Goal: Task Accomplishment & Management: Complete application form

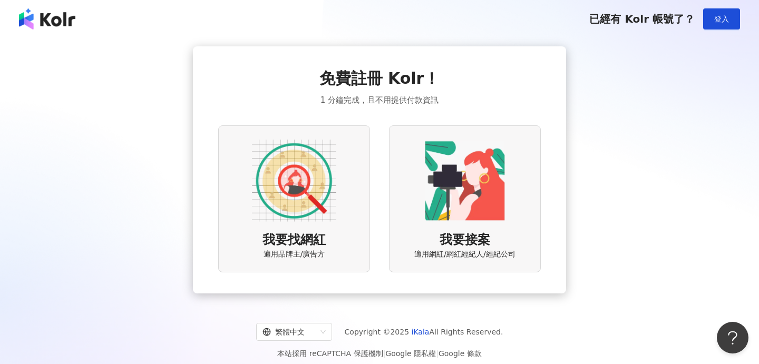
scroll to position [49, 0]
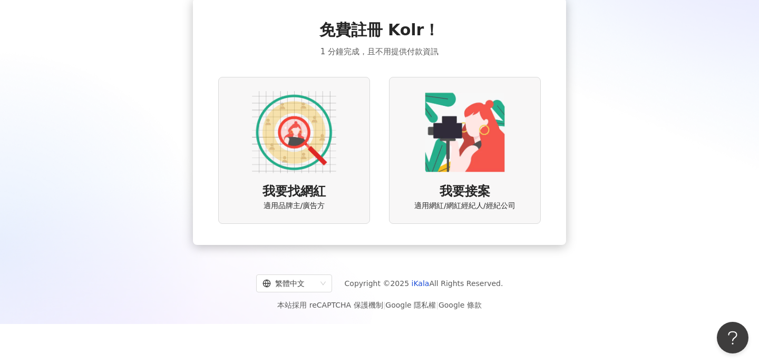
click at [293, 133] on img at bounding box center [294, 132] width 84 height 84
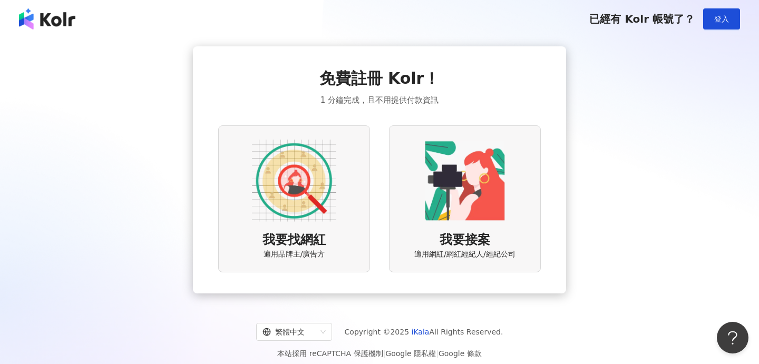
click at [60, 21] on img at bounding box center [47, 18] width 56 height 21
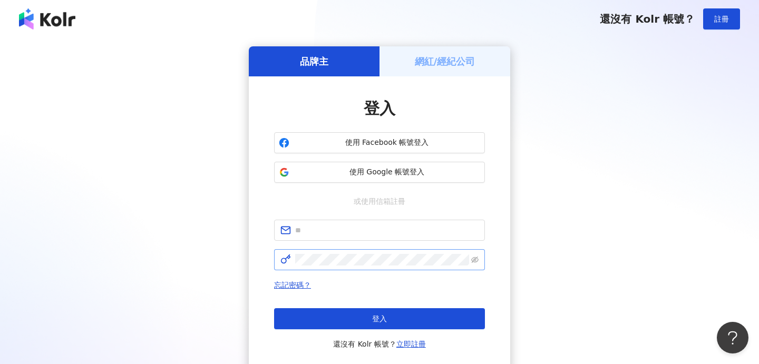
scroll to position [86, 0]
